Goal: Ask a question: Seek information or help from site administrators or community

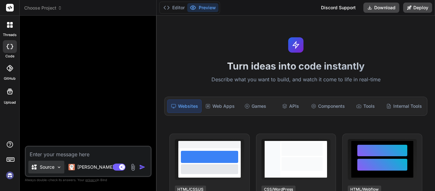
click at [59, 167] on img at bounding box center [58, 166] width 5 height 5
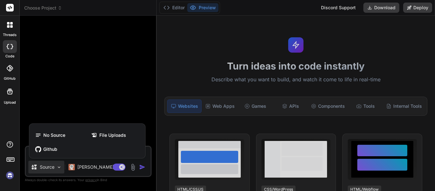
click at [59, 167] on div at bounding box center [217, 95] width 435 height 191
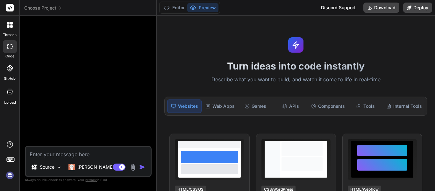
click at [111, 167] on div "Source Claude 4 S.." at bounding box center [88, 167] width 125 height 15
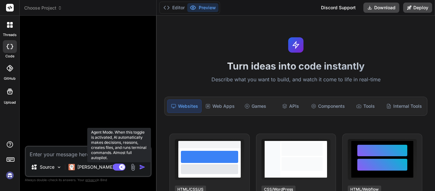
click at [115, 167] on rect at bounding box center [119, 166] width 13 height 7
type textarea "x"
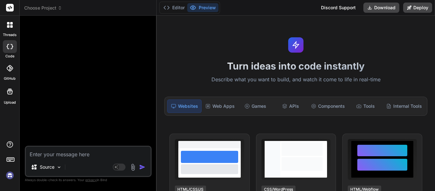
click at [62, 153] on textarea at bounding box center [88, 151] width 125 height 11
type textarea "d"
type textarea "x"
type textarea "do"
type textarea "x"
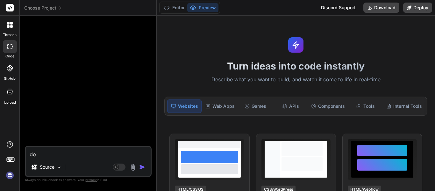
type textarea "do"
type textarea "x"
type textarea "do y"
type textarea "x"
type textarea "do yo"
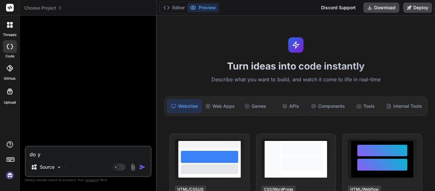
type textarea "x"
type textarea "do you"
type textarea "x"
type textarea "do you"
type textarea "x"
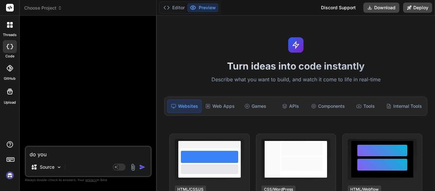
type textarea "do you k"
type textarea "x"
type textarea "do you kn"
type textarea "x"
type textarea "do you kno"
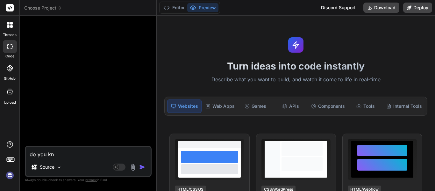
type textarea "x"
type textarea "do you know"
type textarea "x"
type textarea "do you know"
type textarea "x"
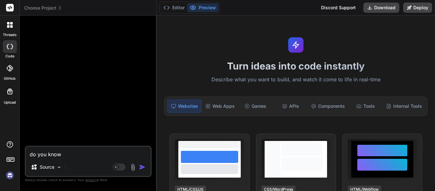
type textarea "do you know t"
type textarea "x"
type textarea "do you know th"
type textarea "x"
type textarea "do you know the"
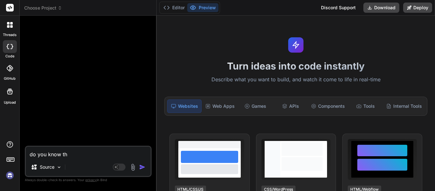
type textarea "x"
type textarea "do you know the"
type textarea "x"
type textarea "do you know the c"
type textarea "x"
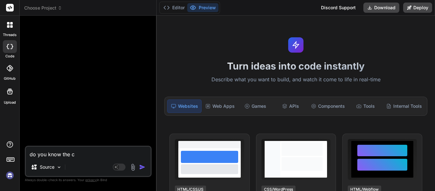
type textarea "do you know the co"
type textarea "x"
type textarea "do you know the cor"
type textarea "x"
type textarea "do you know the corp"
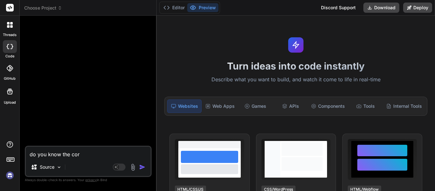
type textarea "x"
type textarea "do you know the corpu"
type textarea "x"
type textarea "do you know the corpus"
type textarea "x"
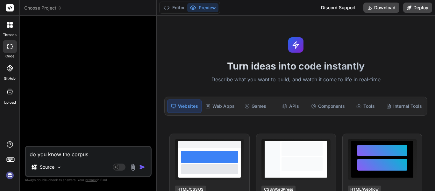
type textarea "do you know the corpus"
type textarea "x"
type textarea "do you know the corpus o"
type textarea "x"
type textarea "do you know the corpus of"
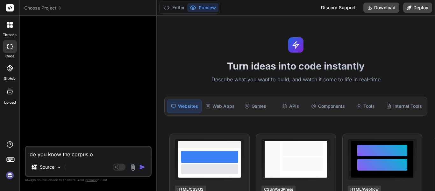
type textarea "x"
type textarea "do you know the corpus of"
type textarea "x"
type textarea "do you know the corpus of ""
type textarea "x"
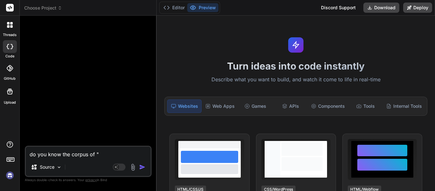
paste textarea "Who: The A Method for Hiring Book by Geoff Smart and Randy Street"
type textarea "do you know the corpus of "Who: The A Method for Hiring Book by Geoff Smart and…"
type textarea "x"
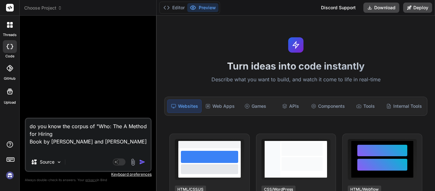
click at [71, 135] on textarea "do you know the corpus of "Who: The A Method for Hiring Book by Geoff Smart and…" at bounding box center [88, 135] width 125 height 34
type textarea "do you know the corpus of "Who: The A Method for HiringBook by Geoff Smart and …"
type textarea "x"
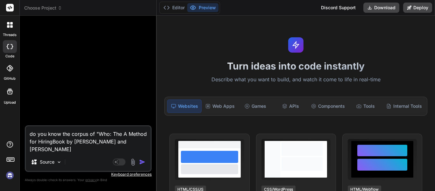
type textarea "do you know the corpus of "Who: The A Method for Hiringook by Geoff Smart and R…"
type textarea "x"
type textarea "do you know the corpus of "Who: The A Method for Hiringok by Geoff Smart and Ra…"
type textarea "x"
type textarea "do you know the corpus of "Who: The A Method for Hiringk by Geoff Smart and Ran…"
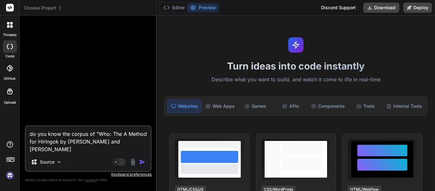
type textarea "x"
type textarea "do you know the corpus of "Who: The A Method for Hiring by Geoff Smart and Rand…"
type textarea "x"
type textarea "do you know the corpus of "Who: The A Method for Hiring by Geoff Smart and Rand…"
type textarea "x"
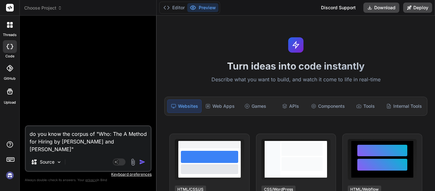
type textarea "do you know the corpus of "Who: The A Method for Hiring by Geoff Smart and Rand…"
type textarea "x"
type textarea "do you know the corpus of "Who: The A Method for Hiring by Geoff Smart and Rand…"
type textarea "x"
type textarea "do you know the corpus of "Who: The A Method for Hiring by Geoff Smart and Rand…"
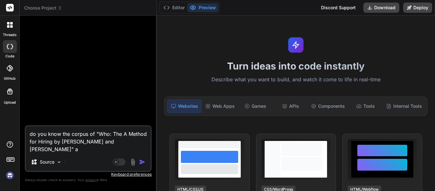
type textarea "x"
type textarea "do you know the corpus of "Who: The A Method for Hiring by Geoff Smart and Rand…"
type textarea "x"
type textarea "do you know the corpus of "Who: The A Method for Hiring by Geoff Smart and Rand…"
type textarea "x"
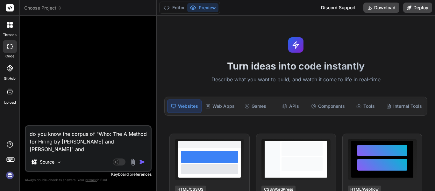
type textarea "do you know the corpus of "Who: The A Method for Hiring by Geoff Smart and Rand…"
type textarea "x"
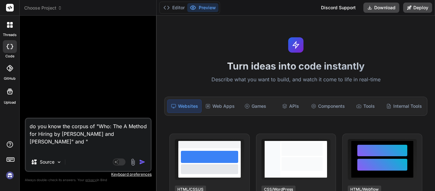
paste textarea "Power Score: Your Formula for Leadership Success"
type textarea "do you know the corpus of "Who: The A Method for Hiring by Geoff Smart and Rand…"
type textarea "x"
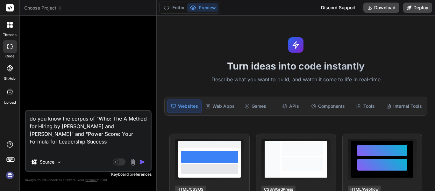
type textarea "do you know the corpus of "Who: The A Method for Hiring by Geoff Smart and Rand…"
type textarea "x"
type textarea "do you know the corpus of "Who: The A Method for Hiring by Geoff Smart and Rand…"
type textarea "x"
type textarea "do you know the corpus of "Who: The A Method for Hiring by Geoff Smart and Rand…"
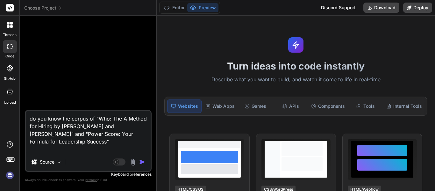
type textarea "x"
type textarea "do you know the corpus of "Who: The A Method for Hiring by Geoff Smart and Rand…"
type textarea "x"
type textarea "do you know the corpus of "Who: The A Method for Hiring by Geoff Smart and Rand…"
type textarea "x"
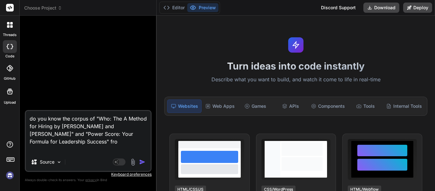
type textarea "do you know the corpus of "Who: The A Method for Hiring by Geoff Smart and Rand…"
type textarea "x"
type textarea "do you know the corpus of "Who: The A Method for Hiring by Geoff Smart and Rand…"
type textarea "x"
type textarea "do you know the corpus of "Who: The A Method for Hiring by Geoff Smart and Rand…"
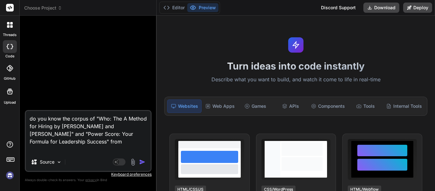
type textarea "x"
type textarea "do you know the corpus of "Who: The A Method for Hiring by Geoff Smart and Rand…"
type textarea "x"
type textarea "do you know the corpus of "Who: The A Method for Hiring by Geoff Smart and Rand…"
type textarea "x"
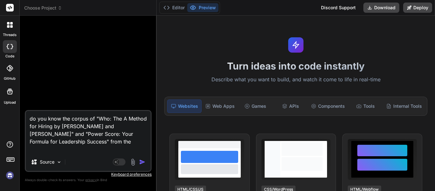
type textarea "do you know the corpus of "Who: The A Method for Hiring by Geoff Smart and Rand…"
type textarea "x"
type textarea "do you know the corpus of "Who: The A Method for Hiring by Geoff Smart and Rand…"
type textarea "x"
type textarea "do you know the corpus of "Who: The A Method for Hiring by Geoff Smart and Rand…"
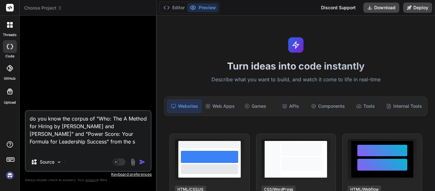
type textarea "x"
type textarea "do you know the corpus of "Who: The A Method for Hiring by Geoff Smart and Rand…"
type textarea "x"
type textarea "do you know the corpus of "Who: The A Method for Hiring by Geoff Smart and Rand…"
type textarea "x"
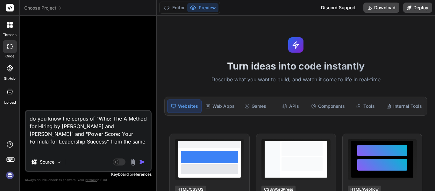
type textarea "do you know the corpus of "Who: The A Method for Hiring by Geoff Smart and Rand…"
type textarea "x"
type textarea "do you know the corpus of "Who: The A Method for Hiring by Geoff Smart and Rand…"
type textarea "x"
type textarea "do you know the corpus of "Who: The A Method for Hiring by Geoff Smart and Rand…"
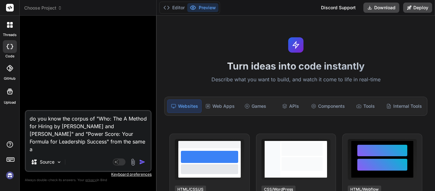
type textarea "x"
type textarea "do you know the corpus of "Who: The A Method for Hiring by Geoff Smart and Rand…"
type textarea "x"
type textarea "do you know the corpus of "Who: The A Method for Hiring by Geoff Smart and Rand…"
type textarea "x"
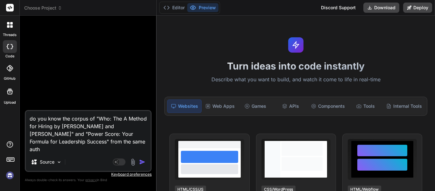
type textarea "do you know the corpus of "Who: The A Method for Hiring by Geoff Smart and Rand…"
type textarea "x"
type textarea "do you know the corpus of "Who: The A Method for Hiring by Geoff Smart and Rand…"
type textarea "x"
type textarea "do you know the corpus of "Who: The A Method for Hiring by Geoff Smart and Rand…"
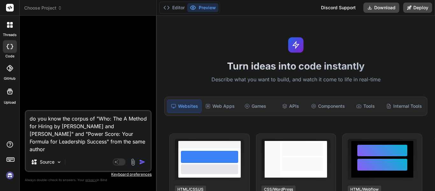
type textarea "x"
type textarea "do you know the corpus of "Who: The A Method for Hiring by Geoff Smart and Rand…"
type textarea "x"
type textarea "do you know the corpus of "Who: The A Method for Hiring by Geoff Smart and Rand…"
click at [141, 161] on img "button" at bounding box center [142, 162] width 6 height 6
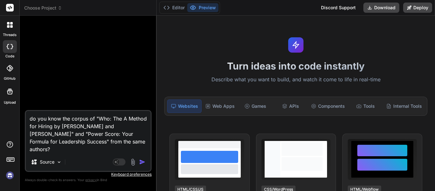
scroll to position [0, 0]
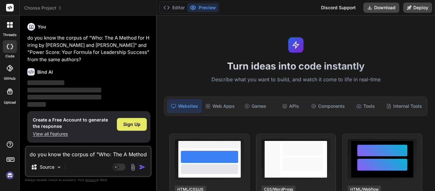
click at [136, 122] on span "Sign Up" at bounding box center [131, 124] width 17 height 6
click at [224, 104] on div "Web Apps" at bounding box center [220, 105] width 34 height 13
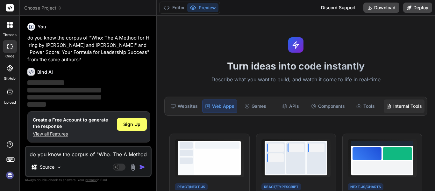
click at [408, 106] on div "Internal Tools" at bounding box center [404, 105] width 41 height 13
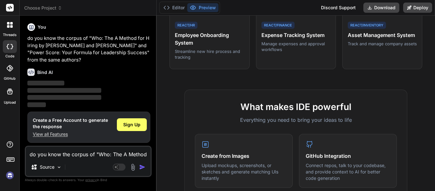
scroll to position [159, 0]
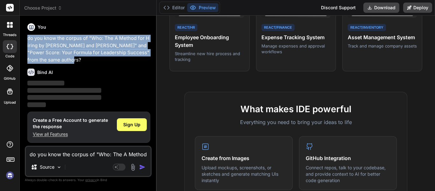
drag, startPoint x: 29, startPoint y: 39, endPoint x: 59, endPoint y: 60, distance: 36.9
click at [59, 60] on p "do you know the corpus of "Who: The A Method for Hiring by Geoff Smart and Rand…" at bounding box center [88, 49] width 123 height 29
copy p "do you know the corpus of "Who: The A Method for Hiring by Geoff Smart and Rand…"
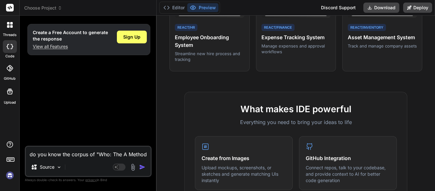
type textarea "x"
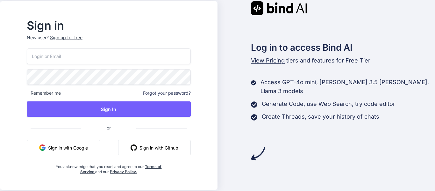
click at [79, 146] on button "Sign in with Google" at bounding box center [64, 147] width 74 height 15
click at [76, 146] on button "Sign in with Google" at bounding box center [64, 147] width 74 height 15
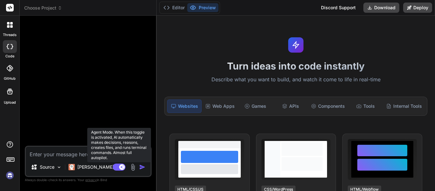
click at [117, 165] on rect at bounding box center [119, 166] width 13 height 7
type textarea "x"
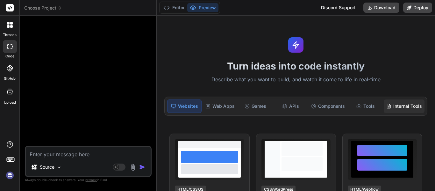
click at [395, 104] on div "Internal Tools" at bounding box center [404, 105] width 41 height 13
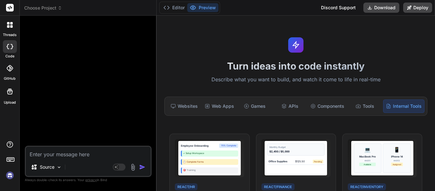
click at [65, 155] on textarea at bounding box center [88, 151] width 125 height 11
paste textarea "do you know the corpus of "Who: The A Method for Hiring by Geoff Smart and Rand…"
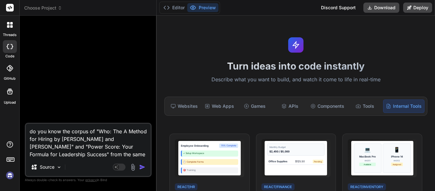
type textarea "do you know the corpus of "Who: The A Method for Hiring by [PERSON_NAME] and [P…"
type textarea "x"
type textarea "do you know the corpus of "Who: The A Method for Hiring by Geoff Smart and Rand…"
click at [142, 166] on img "button" at bounding box center [142, 167] width 6 height 6
type textarea "x"
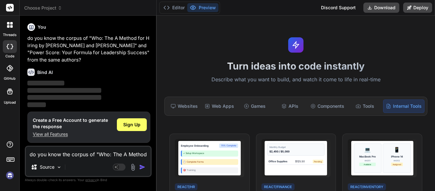
scroll to position [0, 0]
click at [135, 123] on span "Sign Up" at bounding box center [131, 124] width 17 height 6
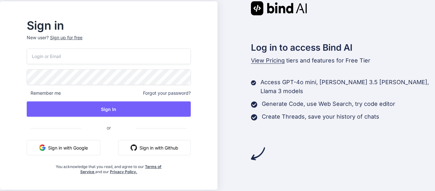
click at [75, 146] on button "Sign in with Google" at bounding box center [64, 147] width 74 height 15
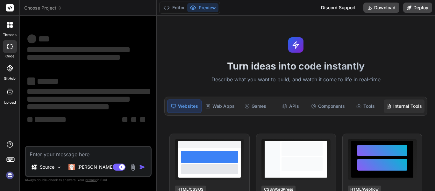
click at [406, 110] on div "Internal Tools" at bounding box center [404, 105] width 41 height 13
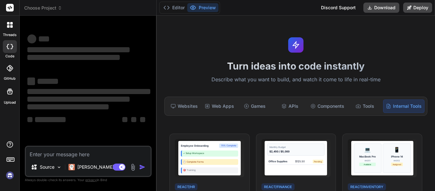
type textarea "x"
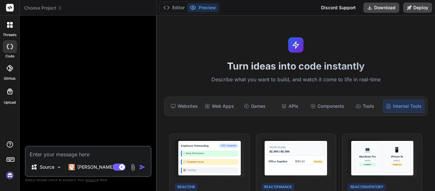
click at [66, 150] on textarea at bounding box center [88, 151] width 125 height 11
paste textarea "do you know the corpus of "Who: The A Method for Hiring by Geoff Smart and Rand…"
type textarea "do you know the corpus of "Who: The A Method for Hiring by Geoff Smart and Rand…"
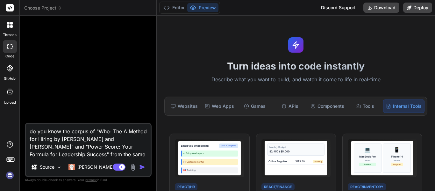
type textarea "x"
type textarea "do you know the corpus of "Who: The A Method for Hiring by Geoff Smart and Rand…"
click at [141, 166] on img "button" at bounding box center [142, 167] width 6 height 6
type textarea "x"
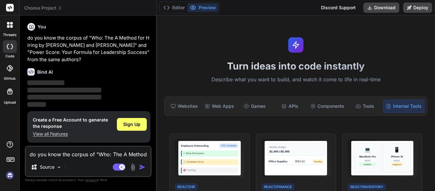
click at [63, 133] on p "View all Features" at bounding box center [70, 134] width 75 height 6
click at [129, 125] on span "Sign Up" at bounding box center [131, 124] width 17 height 6
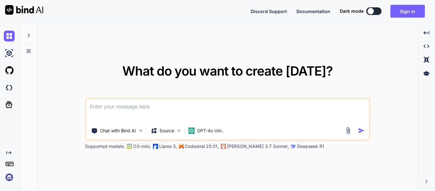
click at [379, 11] on button at bounding box center [373, 11] width 15 height 8
type textarea "x"
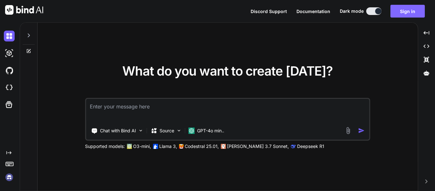
click at [411, 8] on button "Sign in" at bounding box center [407, 11] width 34 height 13
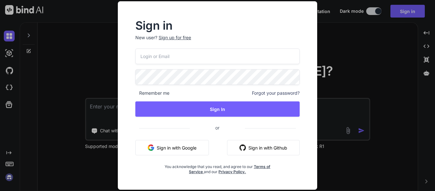
click at [178, 144] on button "Sign in with Google" at bounding box center [172, 147] width 74 height 15
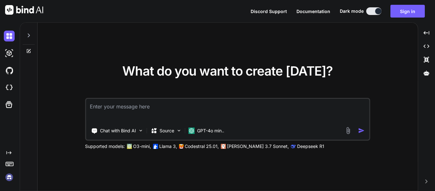
click at [150, 110] on textarea at bounding box center [227, 111] width 283 height 24
paste textarea
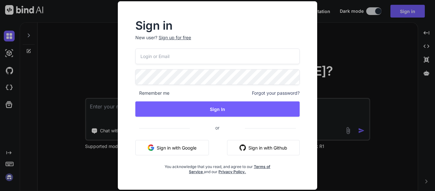
click at [320, 38] on div "Sign in New user? Sign up for free Remember me Forgot your password? Sign In or…" at bounding box center [217, 95] width 217 height 188
click at [101, 73] on div "Sign in New user? Sign up for free Remember me Forgot your password? Sign In or…" at bounding box center [217, 95] width 435 height 191
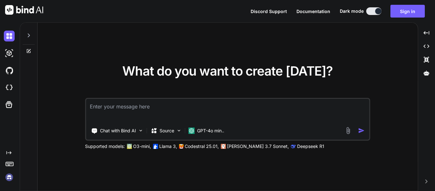
click at [115, 112] on textarea at bounding box center [227, 111] width 283 height 24
paste textarea
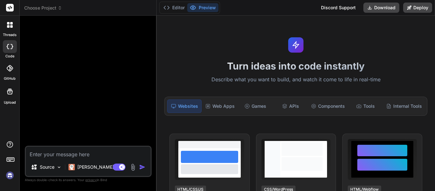
type textarea "x"
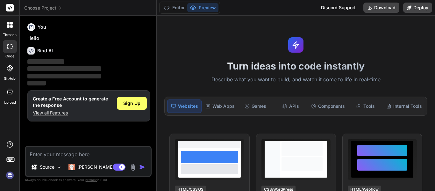
type textarea "x"
